Goal: Task Accomplishment & Management: Use online tool/utility

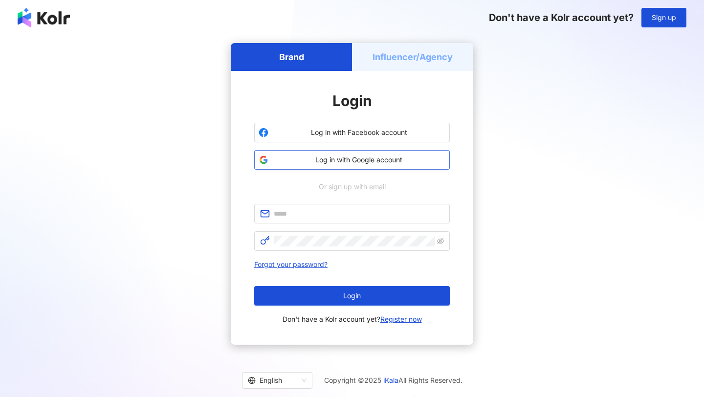
click at [410, 156] on span "Log in with Google account" at bounding box center [358, 160] width 173 height 10
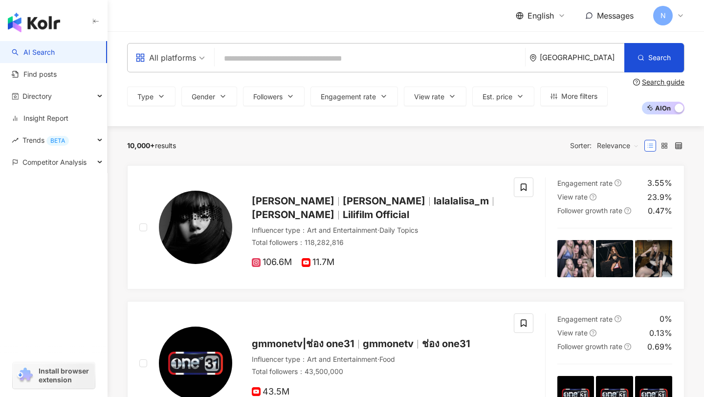
click at [55, 52] on link "AI Search" at bounding box center [33, 52] width 43 height 10
click at [681, 19] on icon at bounding box center [681, 16] width 8 height 8
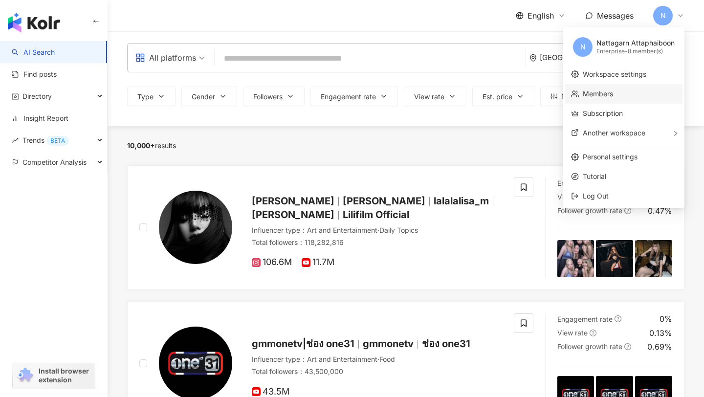
click at [613, 91] on link "Members" at bounding box center [598, 94] width 30 height 8
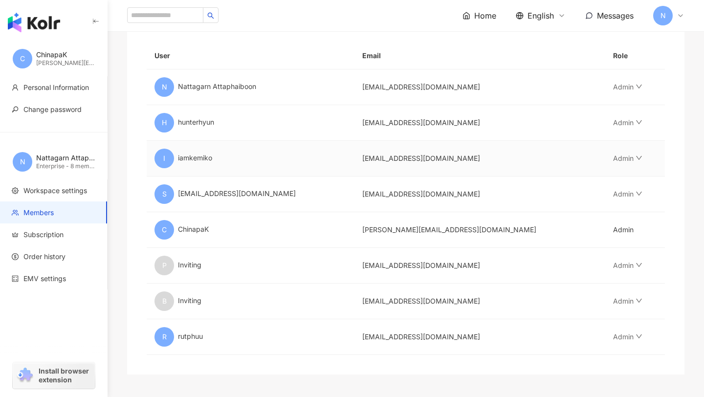
scroll to position [167, 0]
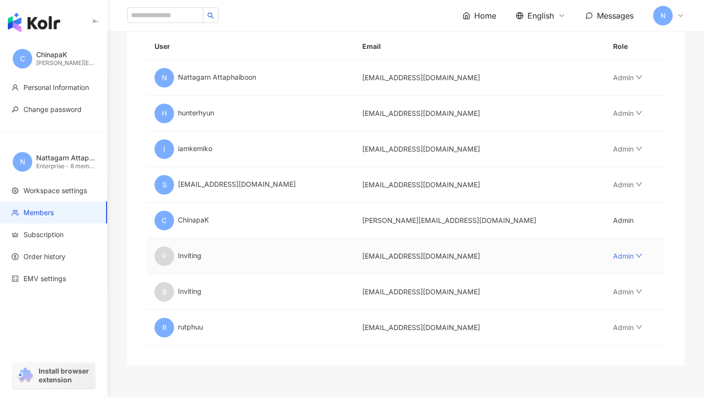
click at [628, 259] on link "Admin" at bounding box center [627, 256] width 29 height 8
click at [657, 265] on td "Admin" at bounding box center [636, 257] width 60 height 36
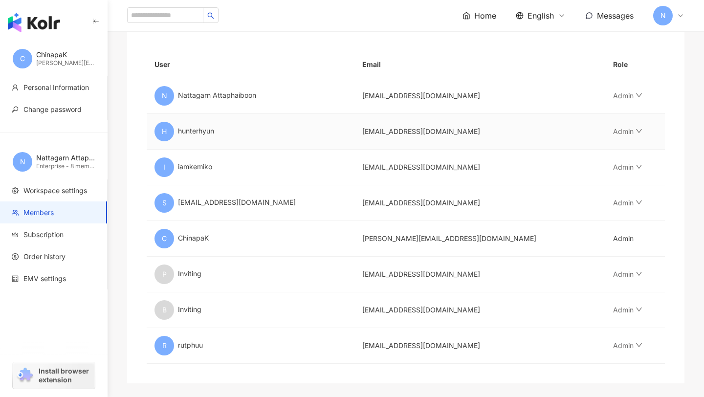
scroll to position [152, 0]
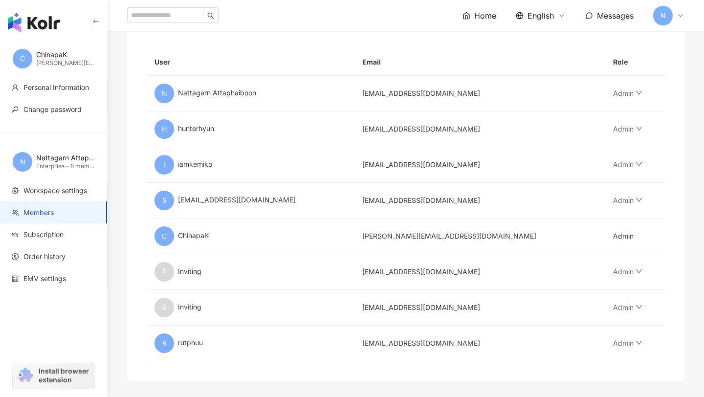
click at [681, 19] on icon at bounding box center [681, 16] width 8 height 8
click at [15, 46] on div "C ChinapaK [PERSON_NAME][EMAIL_ADDRESS][DOMAIN_NAME]" at bounding box center [54, 58] width 108 height 35
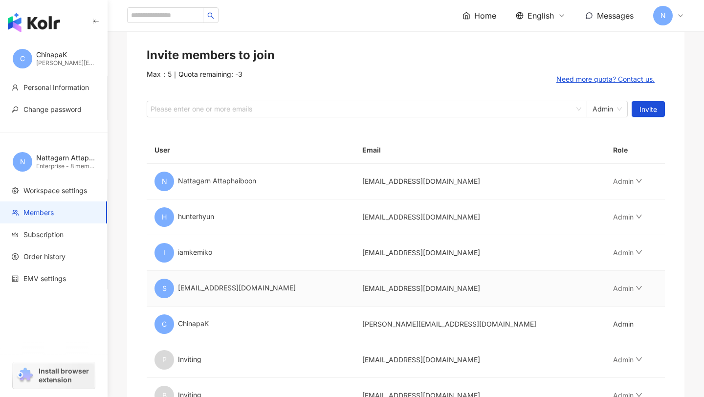
scroll to position [0, 0]
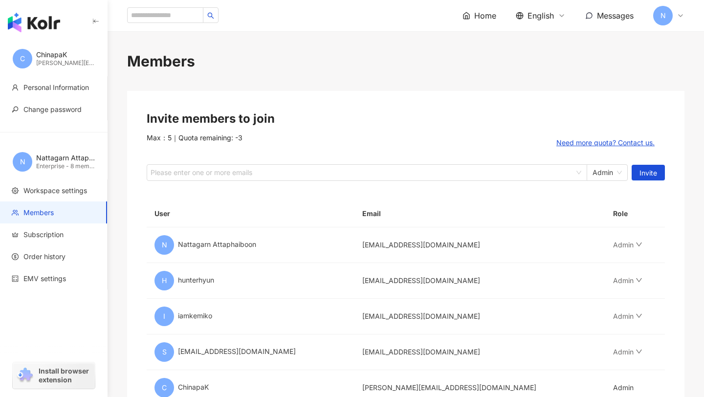
click at [41, 29] on img "button" at bounding box center [34, 23] width 52 height 20
click at [170, 12] on input "search" at bounding box center [165, 15] width 76 height 16
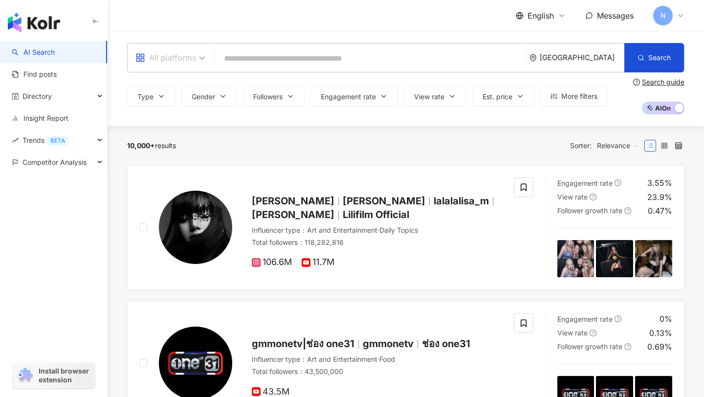
click at [173, 59] on div "All platforms" at bounding box center [166, 58] width 61 height 16
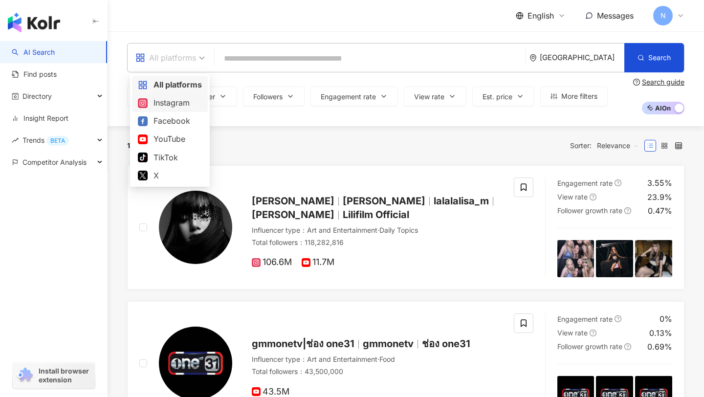
click at [176, 100] on div "Instagram" at bounding box center [170, 103] width 64 height 12
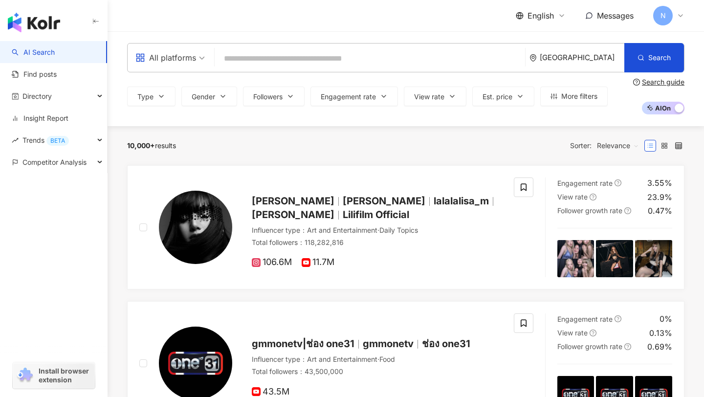
click at [251, 47] on div "all All platforms [GEOGRAPHIC_DATA] Search" at bounding box center [406, 57] width 558 height 29
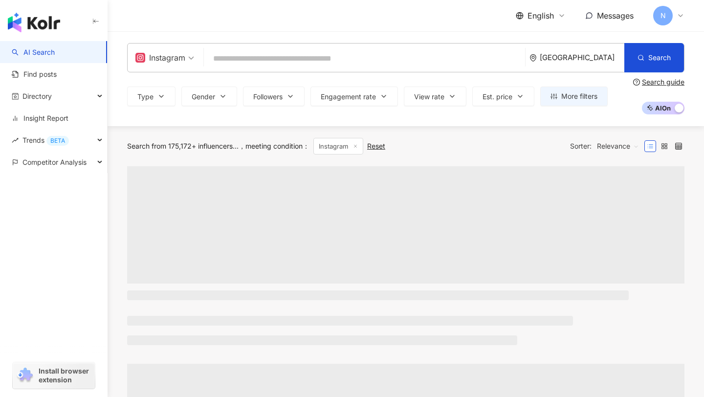
click at [676, 18] on div "N" at bounding box center [669, 16] width 31 height 20
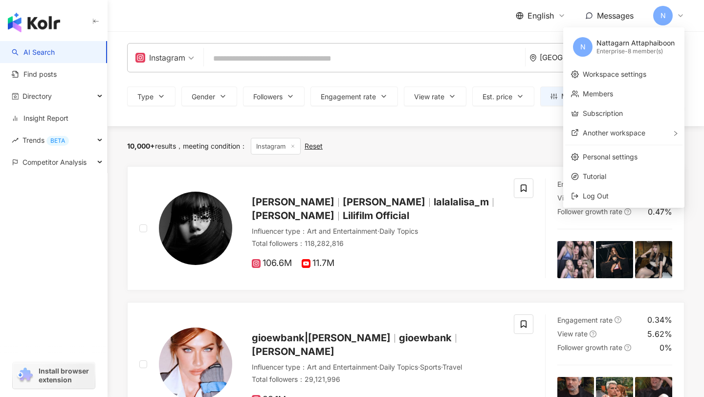
click at [638, 52] on div "Enterprise - 8 member(s)" at bounding box center [636, 51] width 78 height 8
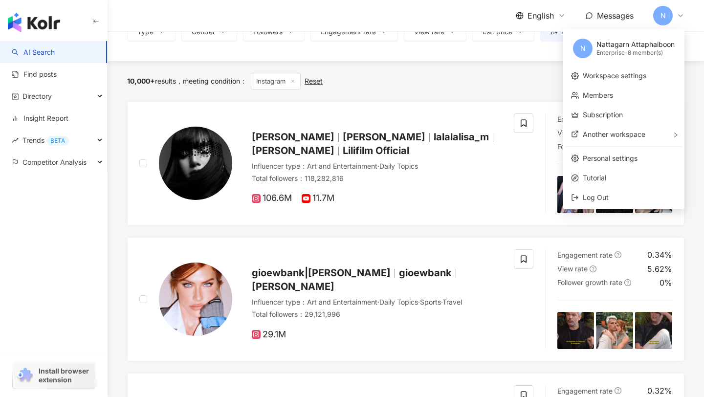
scroll to position [67, 0]
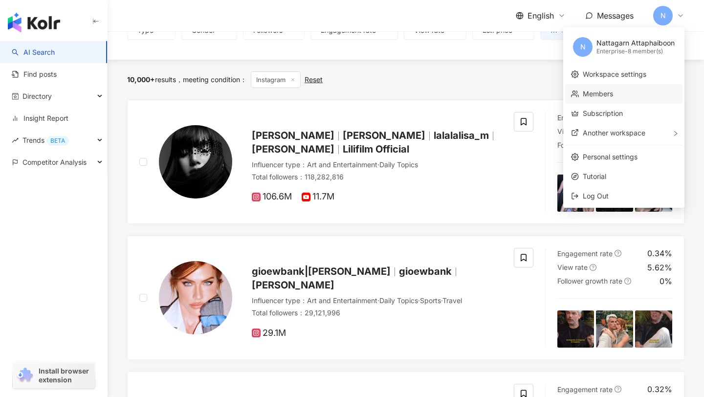
click at [613, 98] on link "Members" at bounding box center [598, 94] width 30 height 8
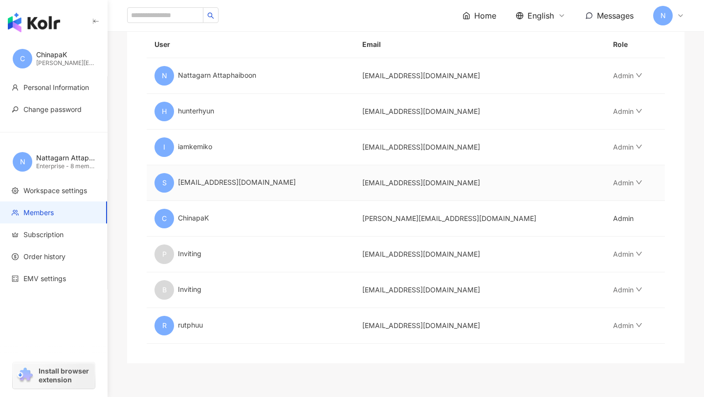
scroll to position [171, 0]
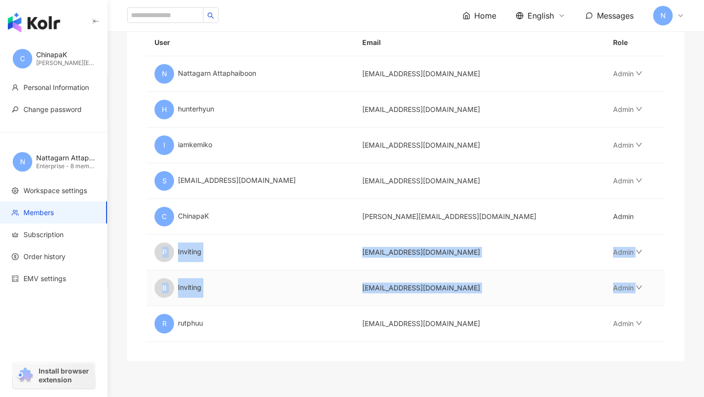
drag, startPoint x: 150, startPoint y: 245, endPoint x: 633, endPoint y: 295, distance: 485.4
click at [633, 295] on tbody "N Nattagarn Attaphaiboon [EMAIL_ADDRESS][DOMAIN_NAME] Admin H hunterhyun [EMAIL…" at bounding box center [406, 199] width 519 height 286
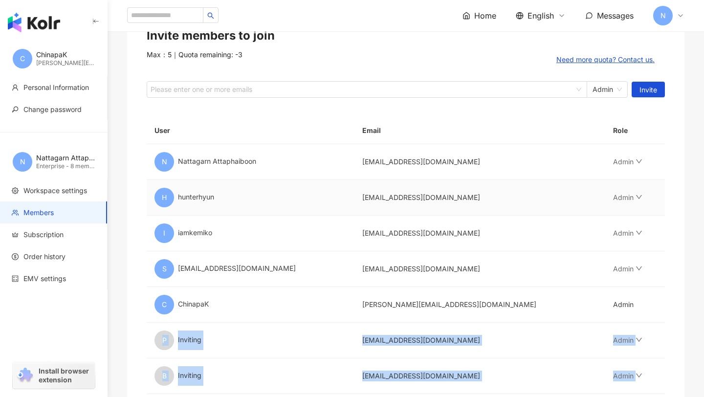
scroll to position [0, 0]
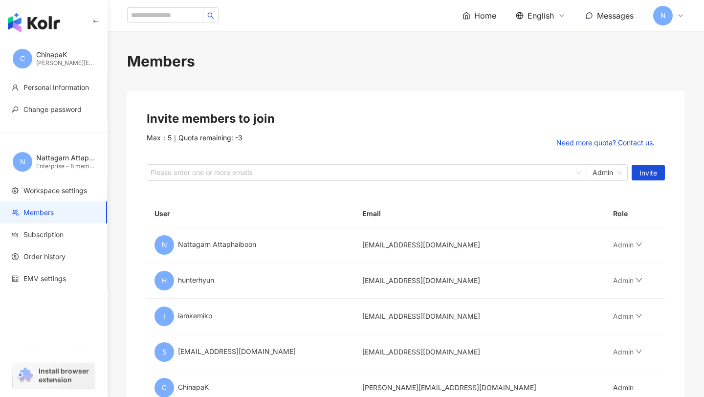
click at [45, 26] on img "button" at bounding box center [34, 23] width 52 height 20
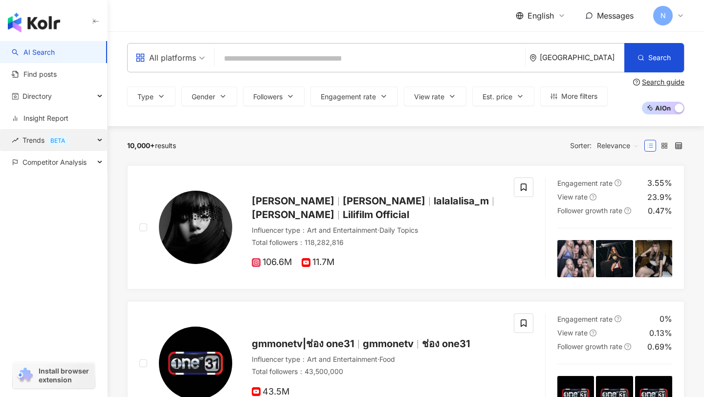
click at [76, 143] on div "Trends BETA" at bounding box center [53, 140] width 107 height 22
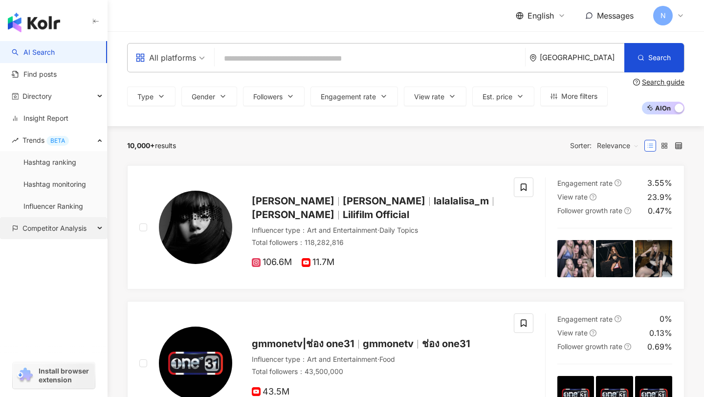
click at [90, 224] on div "Competitor Analysis" at bounding box center [53, 228] width 107 height 22
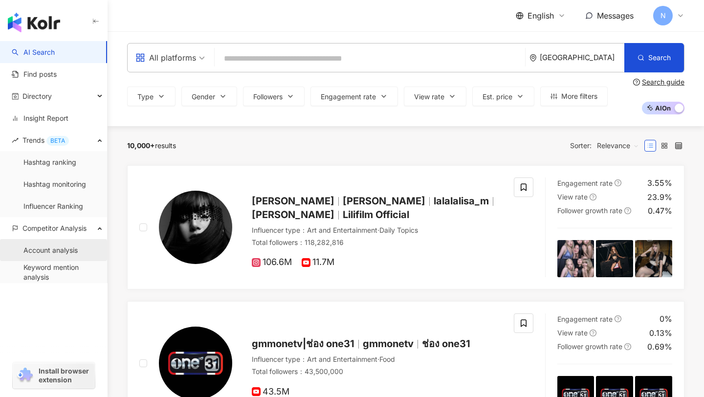
click at [78, 252] on link "Account analysis" at bounding box center [50, 251] width 54 height 10
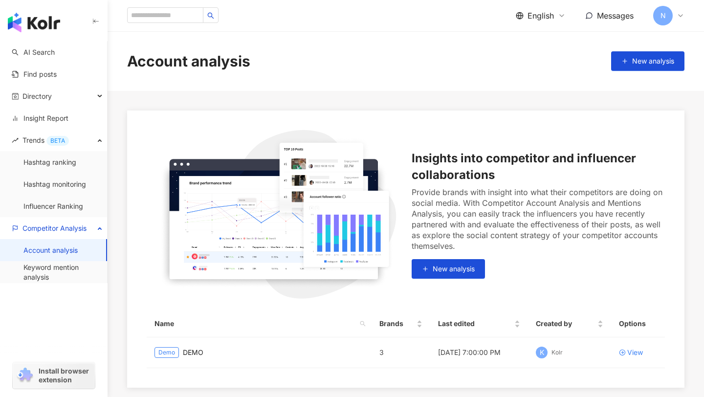
scroll to position [99, 0]
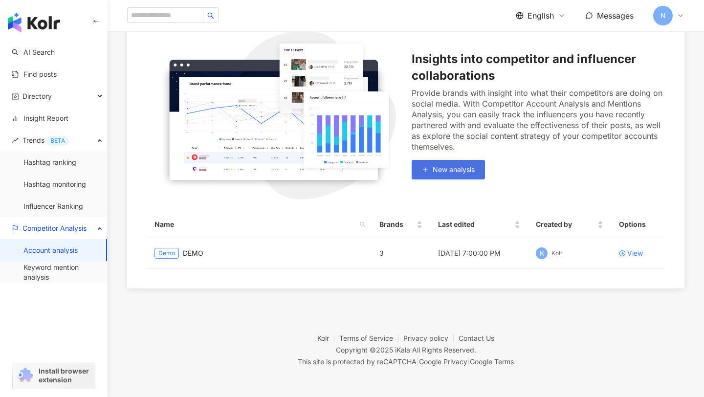
click at [432, 168] on button "New analysis" at bounding box center [448, 170] width 73 height 20
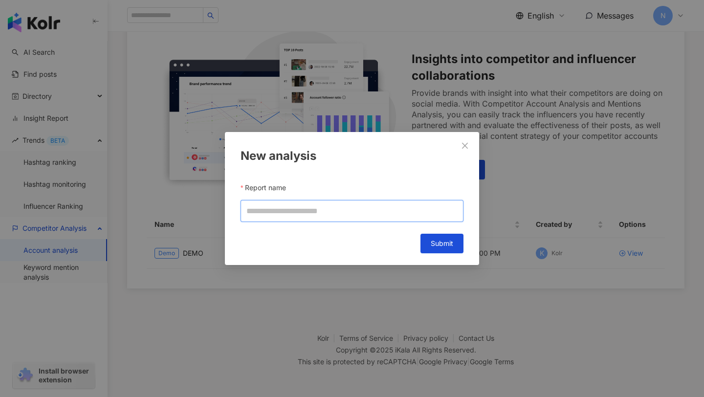
click at [393, 204] on input "Report name" at bounding box center [352, 211] width 223 height 22
type input "*"
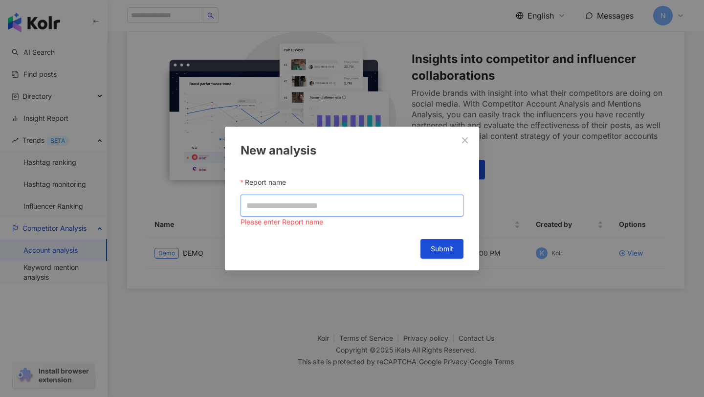
click at [380, 197] on input "Report name" at bounding box center [352, 206] width 223 height 22
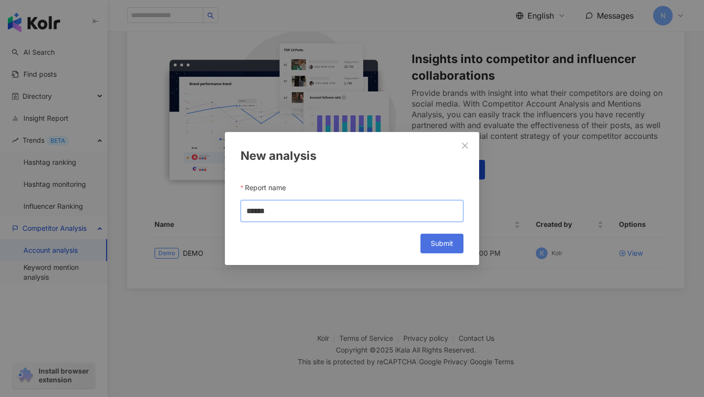
type input "******"
click at [453, 240] on span "Submit" at bounding box center [442, 244] width 23 height 8
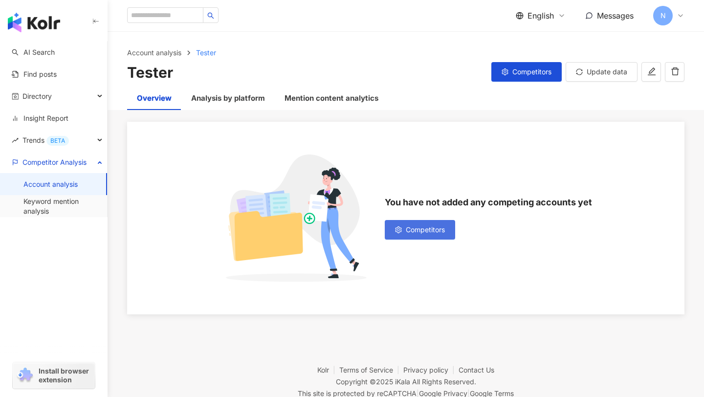
click at [417, 226] on span "Competitors" at bounding box center [425, 230] width 39 height 8
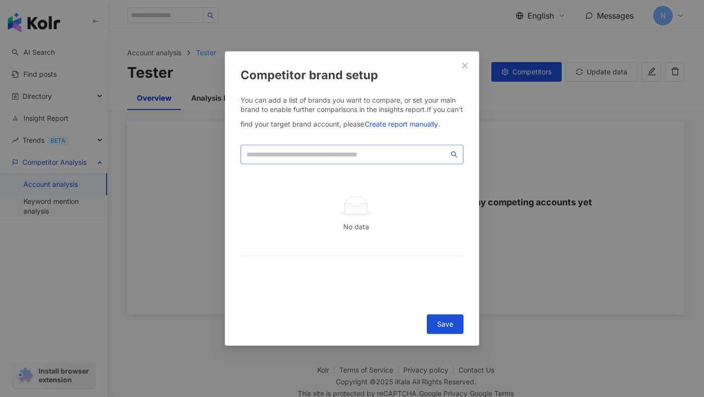
click at [387, 147] on span at bounding box center [352, 155] width 223 height 20
click at [387, 148] on span at bounding box center [352, 155] width 223 height 20
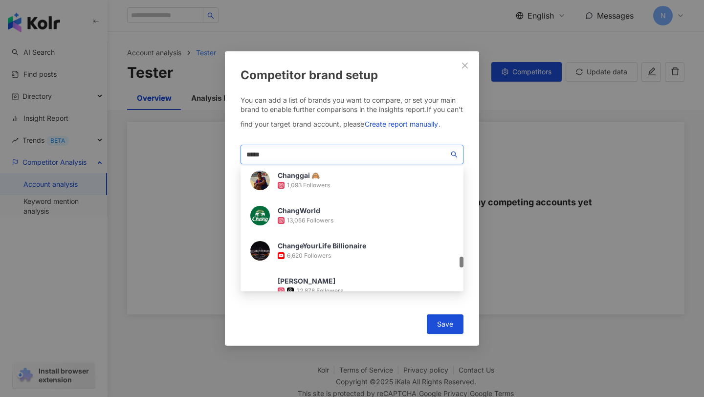
scroll to position [1035, 0]
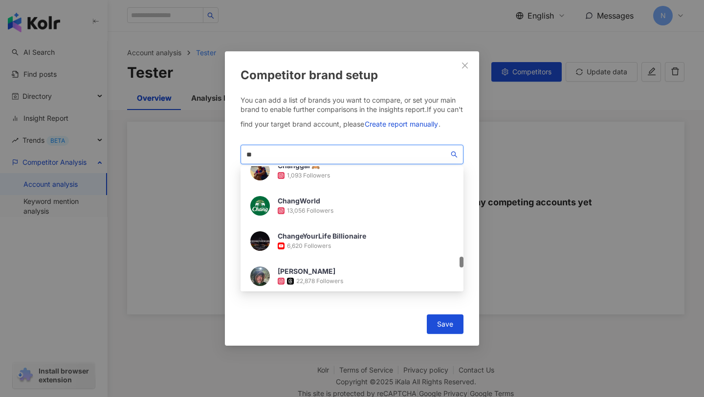
type input "*"
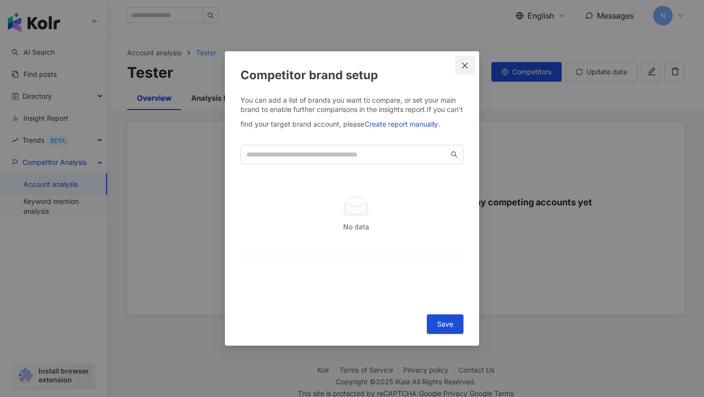
click at [463, 65] on icon "close" at bounding box center [465, 66] width 8 height 8
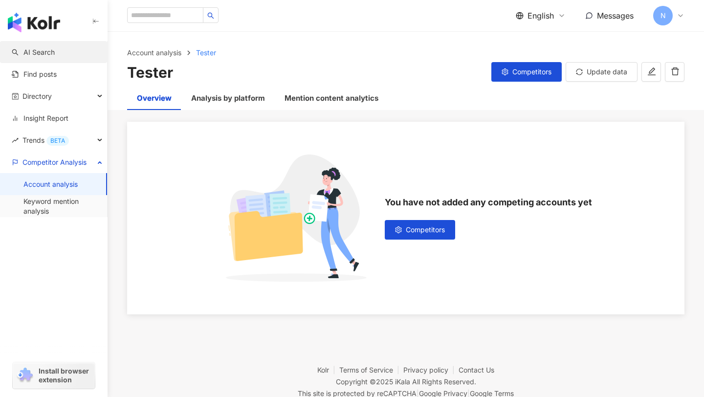
click at [46, 57] on link "AI Search" at bounding box center [33, 52] width 43 height 10
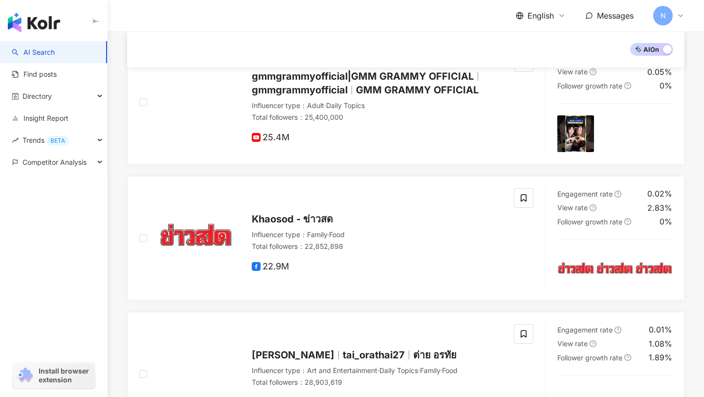
scroll to position [803, 0]
